Goal: Find specific page/section: Find specific page/section

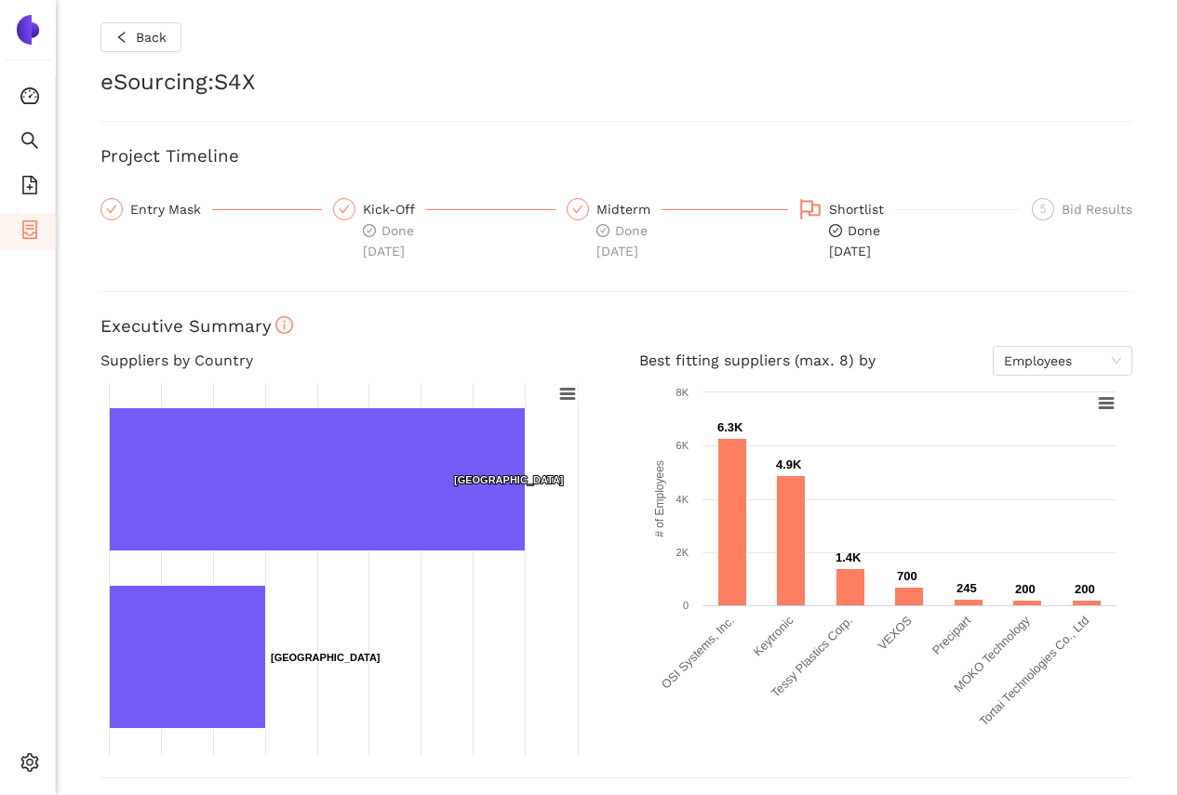
scroll to position [372, 0]
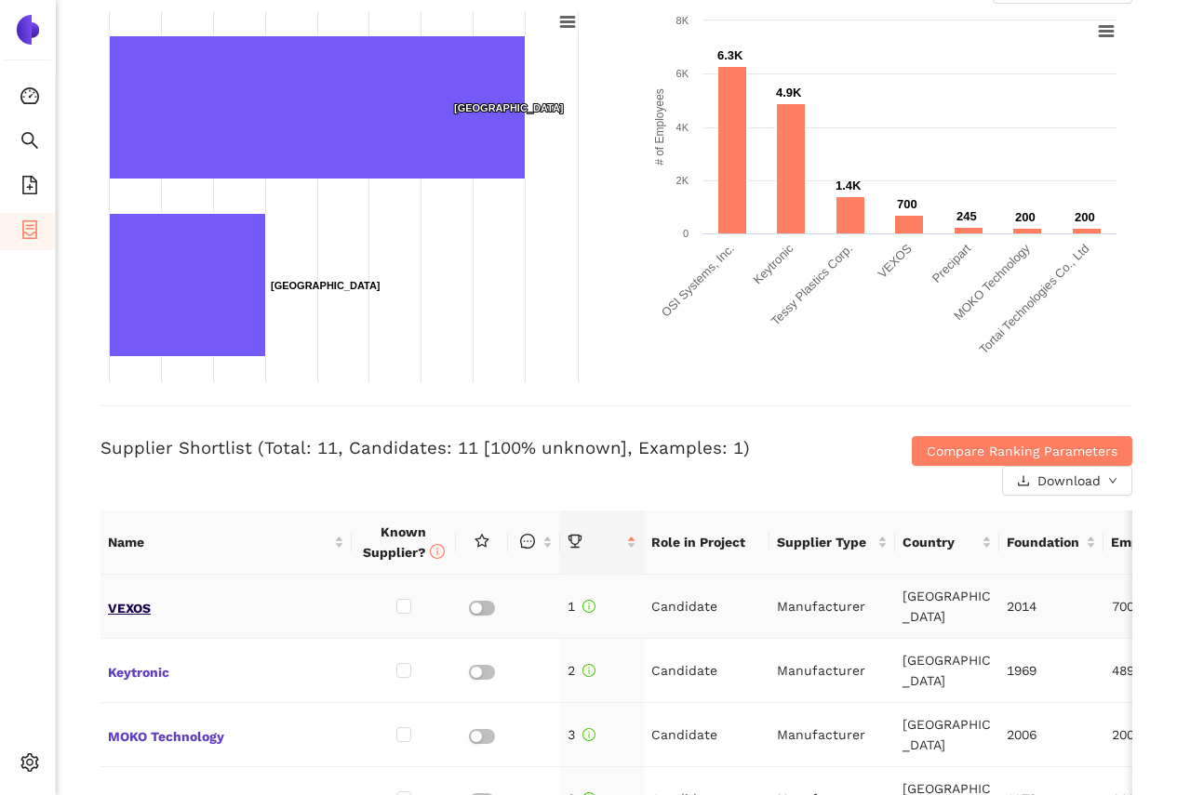
click at [114, 605] on span "VEXOS" at bounding box center [226, 606] width 236 height 24
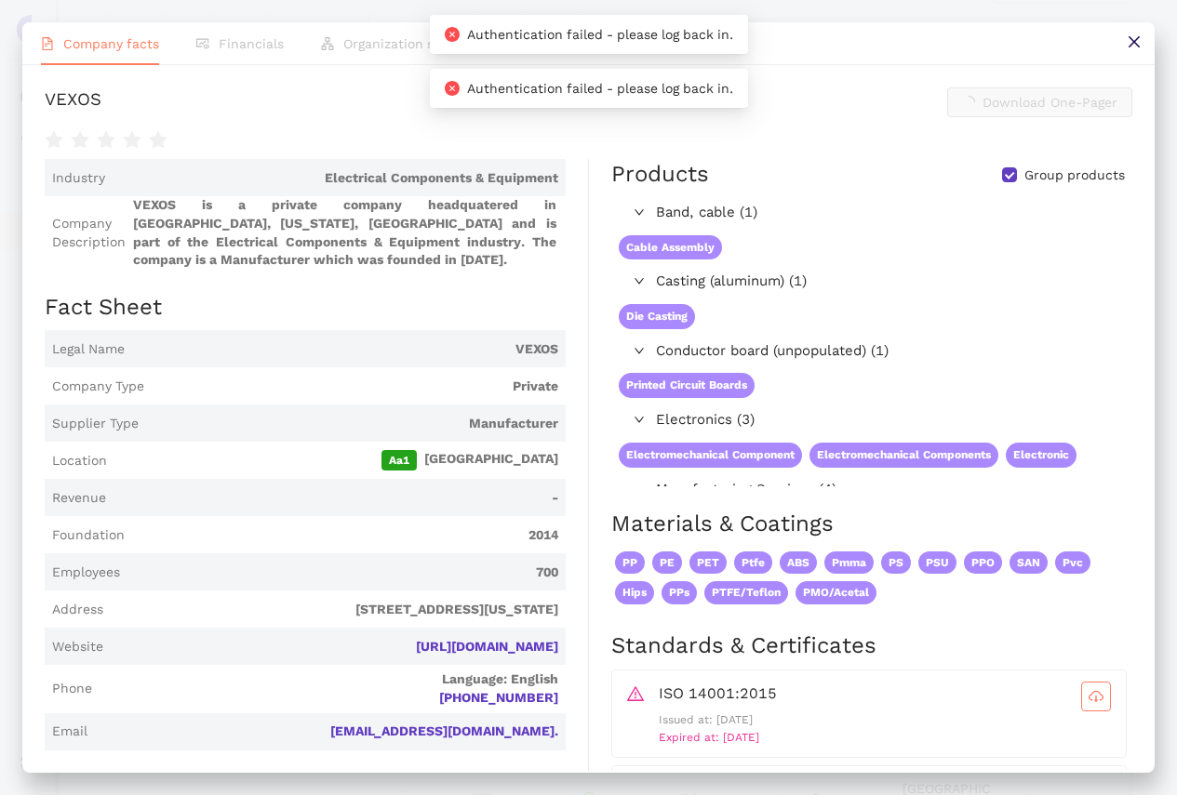
scroll to position [0, 0]
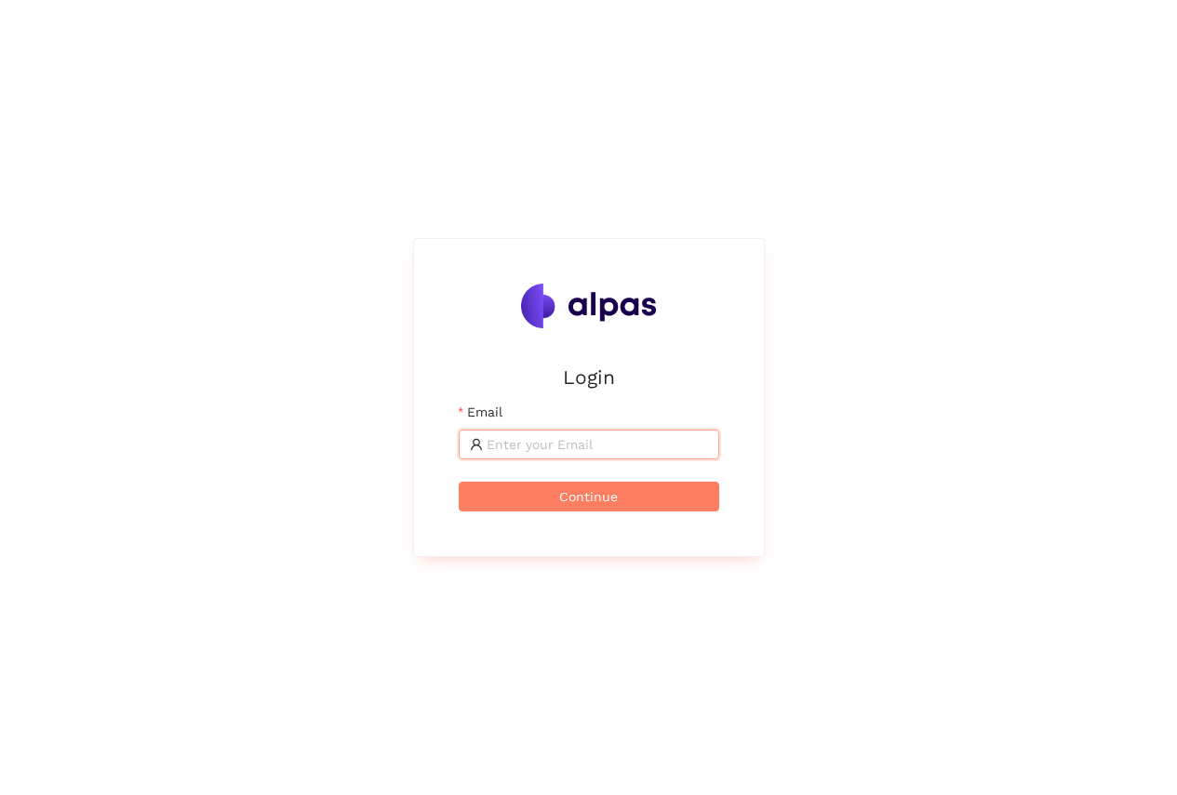
click at [514, 453] on input "Email" at bounding box center [597, 444] width 221 height 20
type input "[EMAIL_ADDRESS][PERSON_NAME][DOMAIN_NAME]"
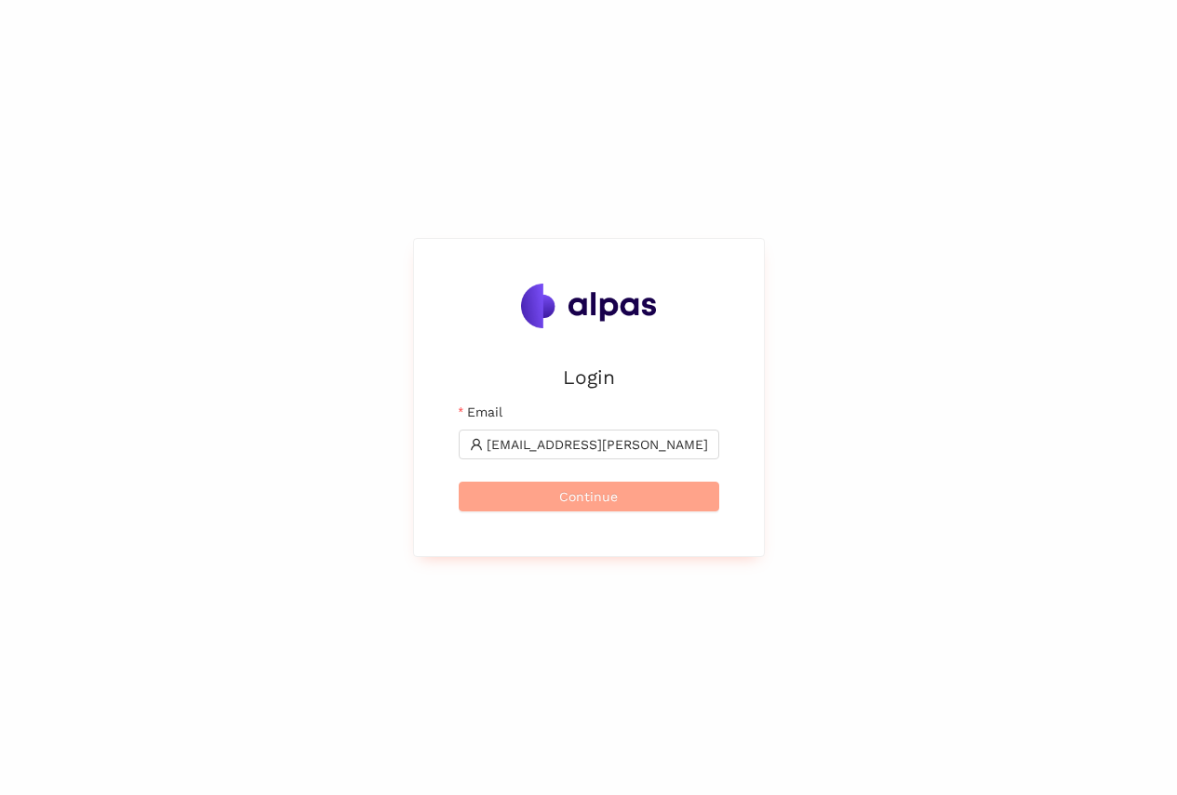
click at [589, 500] on span "Continue" at bounding box center [588, 497] width 59 height 20
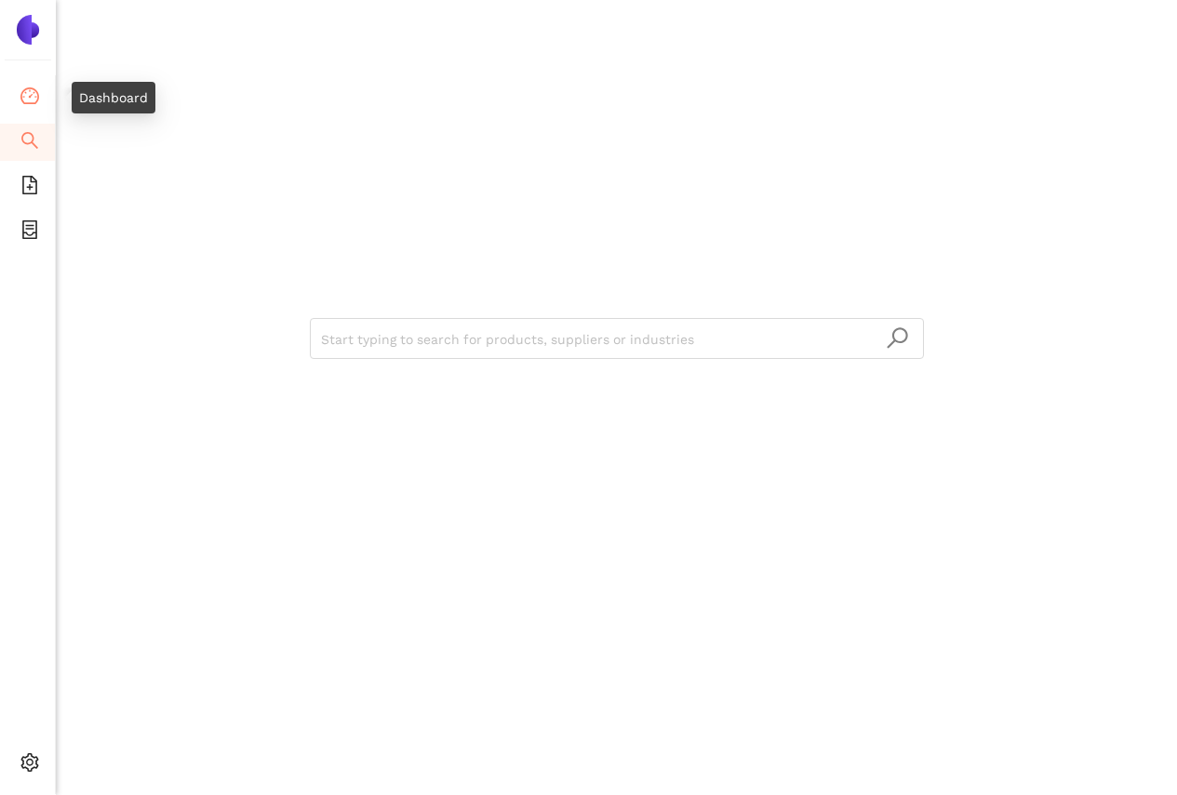
click at [38, 103] on icon "dashboard" at bounding box center [29, 96] width 19 height 19
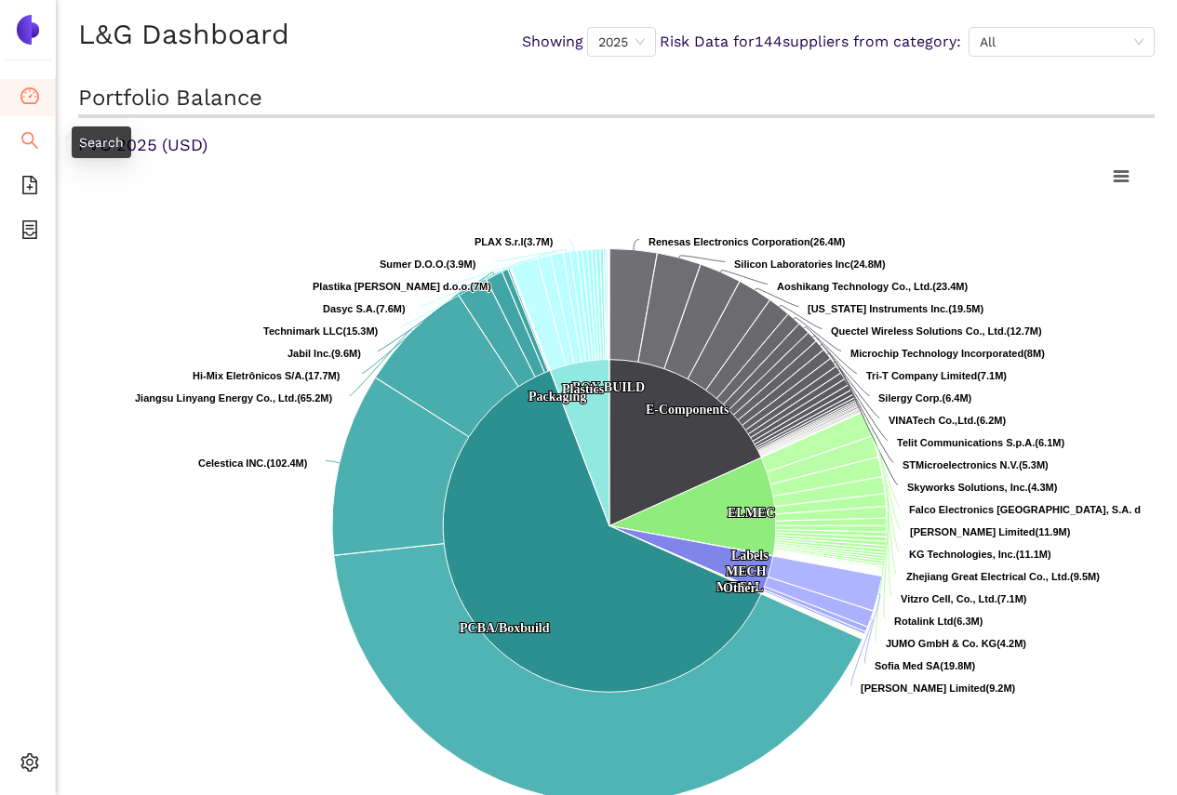
click at [33, 129] on span "search" at bounding box center [29, 143] width 19 height 37
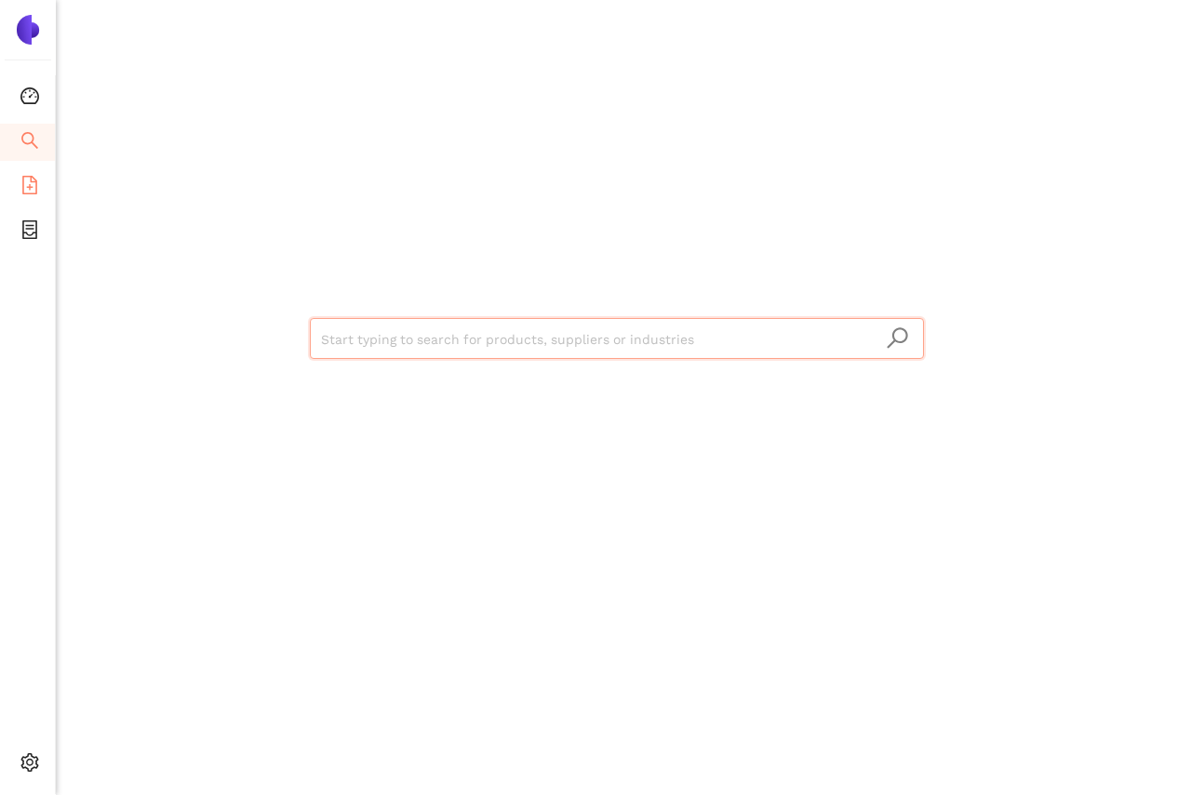
click at [25, 171] on span "file-add" at bounding box center [29, 187] width 19 height 37
